Goal: Information Seeking & Learning: Find specific fact

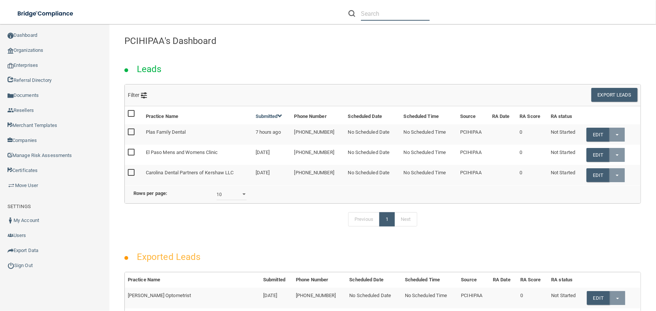
click at [379, 15] on input "text" at bounding box center [395, 14] width 69 height 14
paste input "Prime endodontics"
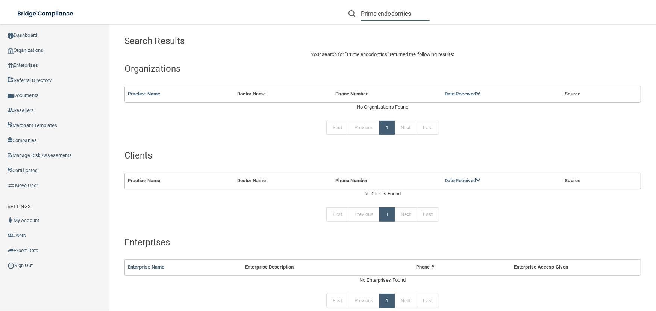
click at [391, 17] on input "Prime endodontics" at bounding box center [395, 14] width 69 height 14
paste input "front.desk@primeendodonticstx.com"
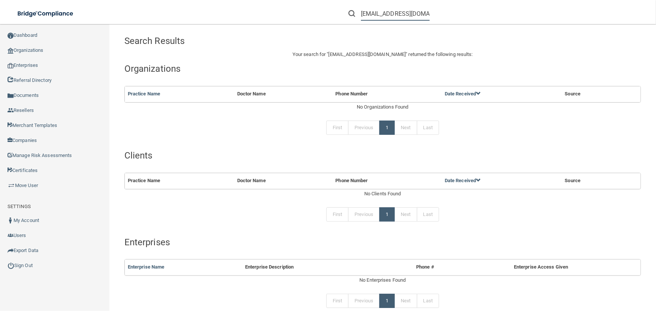
click at [398, 7] on input "front.desk@primeendodonticstx.com" at bounding box center [395, 14] width 69 height 14
click at [398, 15] on input "front.desk@primeendodonticstx.com" at bounding box center [395, 14] width 69 height 14
paste input "PrimeEndodontic"
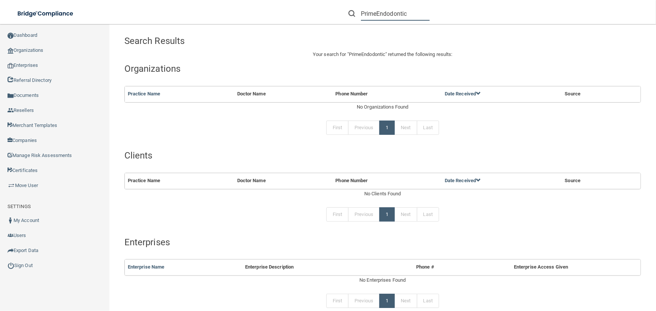
click at [375, 15] on input "PrimeEndodontic" at bounding box center [395, 14] width 69 height 14
paste input "bita17@hotmail.com"
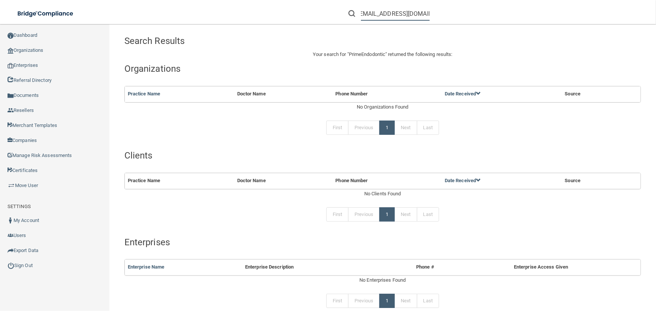
click at [370, 12] on input "bita17@hotmail.com" at bounding box center [395, 14] width 69 height 14
type input "bita17@hotmail.com"
